Goal: Use online tool/utility: Utilize a website feature to perform a specific function

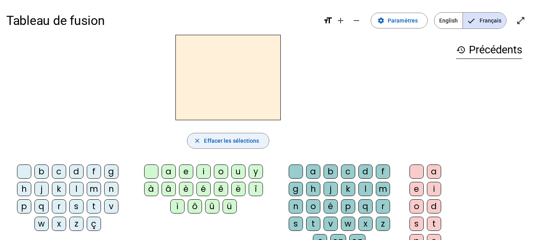
scroll to position [133, 0]
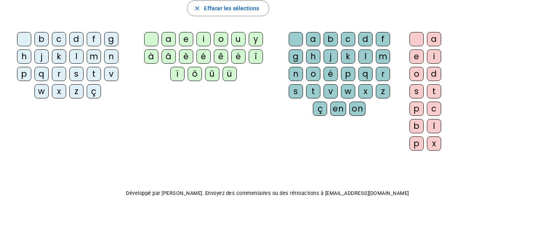
click at [78, 55] on div "l" at bounding box center [76, 56] width 14 height 14
click at [313, 36] on div "a" at bounding box center [313, 39] width 14 height 14
click at [155, 133] on div "b c d f g h j k l m n p q r s t v w x z ç a e i o u y à â è é ê ë [PERSON_NAME]…" at bounding box center [227, 93] width 443 height 128
click at [79, 156] on div "b c d f g h j k l m n p q r s t v w x z ç a e i o u y à â è é ê ë [PERSON_NAME]…" at bounding box center [227, 93] width 443 height 128
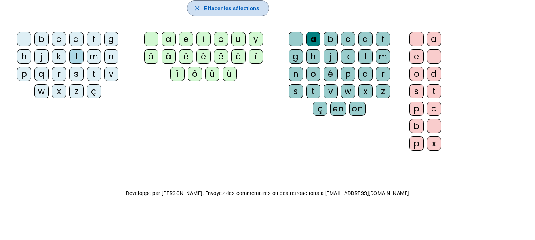
click at [197, 7] on mat-icon "close" at bounding box center [197, 8] width 7 height 7
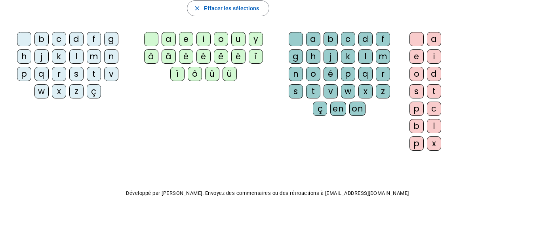
click at [75, 53] on div "l" at bounding box center [76, 56] width 14 height 14
click at [76, 55] on div "l" at bounding box center [76, 56] width 14 height 14
click at [147, 129] on div "b c d f g h j k l m n p q r s t v w x z ç a e i o u y à â è é ê ë [PERSON_NAME]…" at bounding box center [227, 93] width 443 height 128
click at [314, 39] on div "a" at bounding box center [313, 39] width 14 height 14
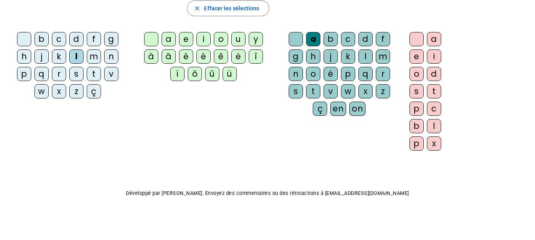
click at [314, 39] on div "a" at bounding box center [313, 39] width 14 height 14
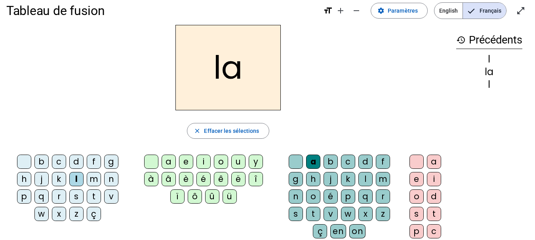
scroll to position [0, 0]
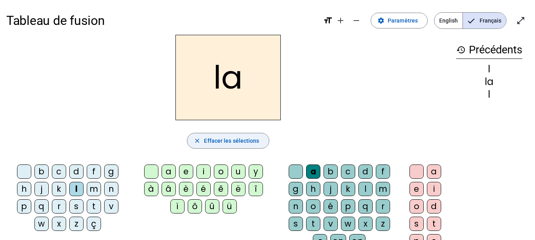
click at [197, 139] on mat-icon "close" at bounding box center [197, 140] width 7 height 7
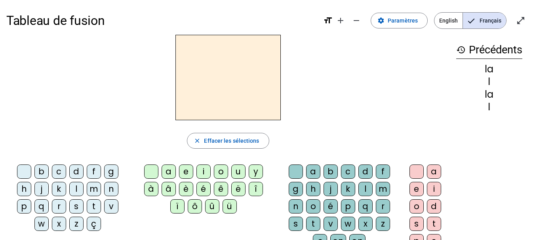
click at [492, 110] on div "l" at bounding box center [489, 107] width 66 height 9
click at [492, 101] on div "la l la l" at bounding box center [489, 88] width 66 height 47
click at [205, 140] on span "Effacer les sélections" at bounding box center [231, 140] width 55 height 9
click at [492, 106] on div "l" at bounding box center [489, 107] width 66 height 9
click at [490, 110] on div "l" at bounding box center [489, 107] width 66 height 9
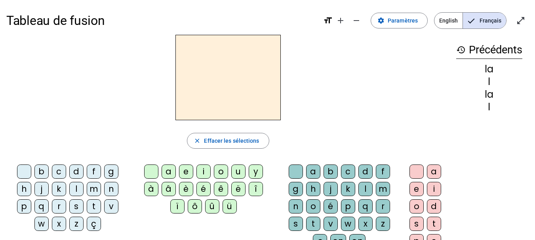
click at [486, 67] on div "la" at bounding box center [489, 69] width 66 height 9
click at [74, 189] on div "l" at bounding box center [76, 189] width 14 height 14
click at [310, 173] on div "a" at bounding box center [313, 172] width 14 height 14
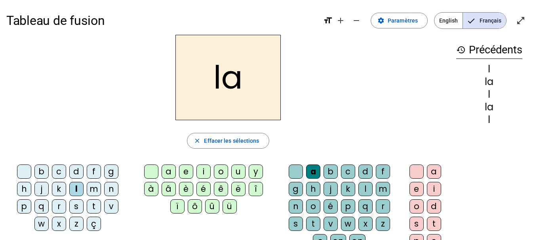
click at [75, 187] on div "l" at bounding box center [76, 189] width 14 height 14
click at [186, 173] on div "e" at bounding box center [186, 172] width 14 height 14
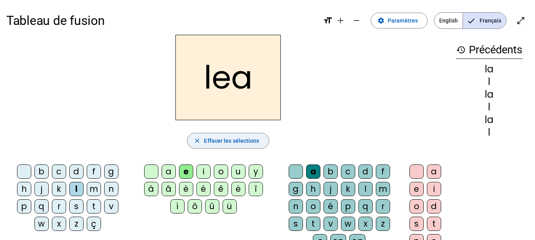
click at [244, 139] on span "Effacer les sélections" at bounding box center [231, 140] width 55 height 9
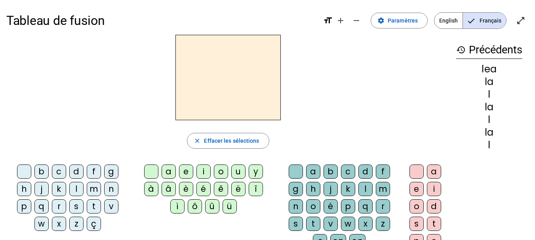
click at [77, 187] on div "l" at bounding box center [76, 189] width 14 height 14
click at [186, 169] on div "e" at bounding box center [186, 172] width 14 height 14
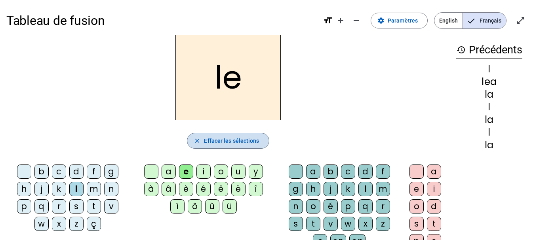
click at [234, 144] on span "Effacer les sélections" at bounding box center [231, 140] width 55 height 9
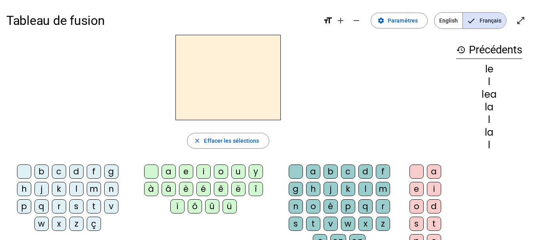
click at [76, 188] on div "l" at bounding box center [76, 189] width 14 height 14
click at [237, 169] on div "u" at bounding box center [238, 172] width 14 height 14
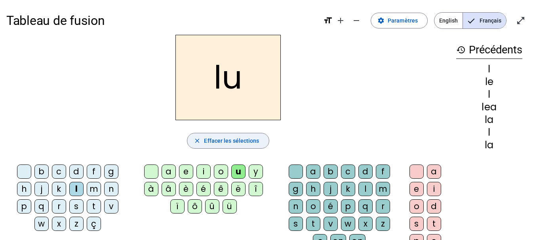
click at [256, 139] on span "Effacer les sélections" at bounding box center [231, 140] width 55 height 9
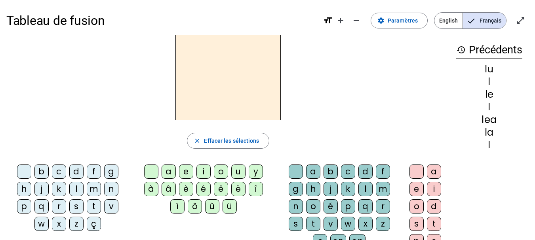
click at [94, 205] on div "t" at bounding box center [94, 206] width 14 height 14
click at [236, 170] on div "u" at bounding box center [238, 172] width 14 height 14
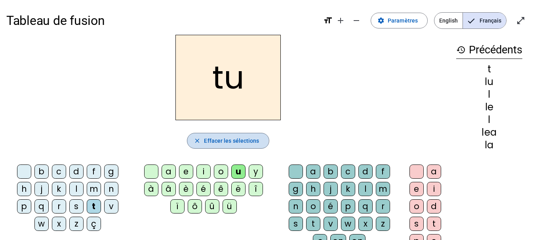
click at [216, 139] on span "Effacer les sélections" at bounding box center [231, 140] width 55 height 9
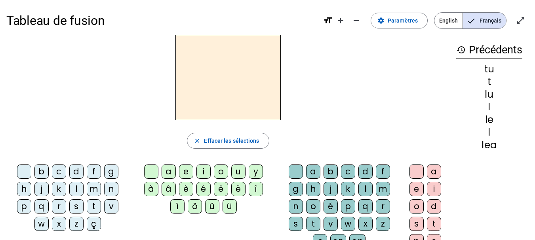
click at [95, 204] on div "t" at bounding box center [94, 206] width 14 height 14
click at [185, 168] on div "e" at bounding box center [186, 172] width 14 height 14
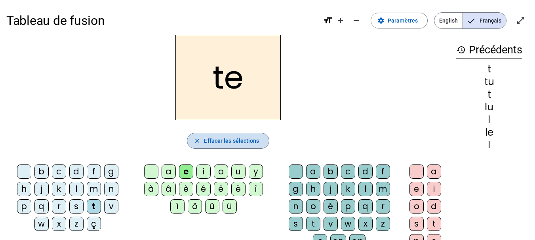
click at [214, 140] on span "Effacer les sélections" at bounding box center [231, 140] width 55 height 9
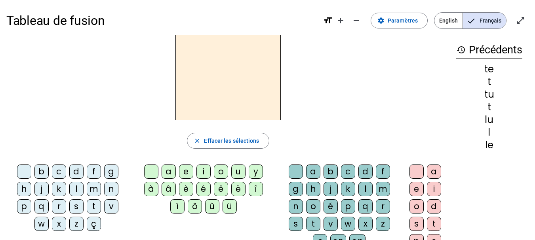
click at [94, 205] on div "t" at bounding box center [94, 206] width 14 height 14
click at [167, 171] on div "a" at bounding box center [168, 172] width 14 height 14
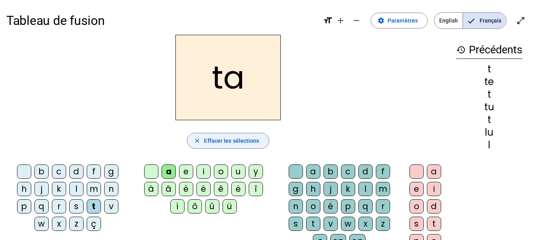
click at [232, 138] on span "Effacer les sélections" at bounding box center [231, 140] width 55 height 9
